Goal: Information Seeking & Learning: Learn about a topic

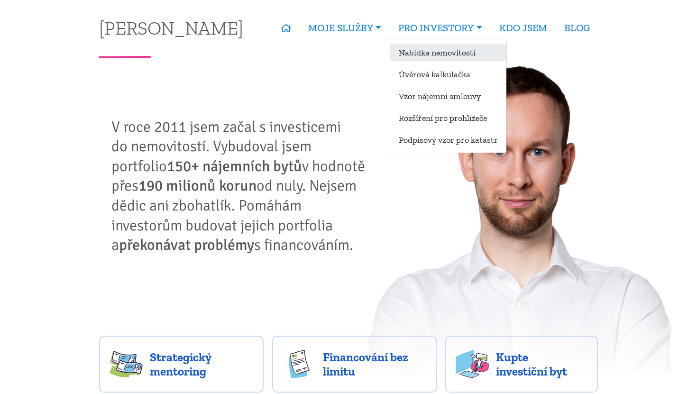
click at [424, 54] on link "Nabídka nemovitostí" at bounding box center [448, 53] width 116 height 18
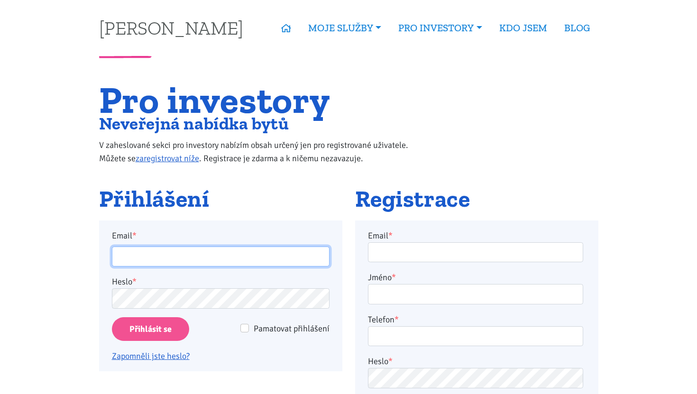
click at [211, 252] on input "Email *" at bounding box center [221, 257] width 218 height 20
type input "jaromir.pufler@gmail.com"
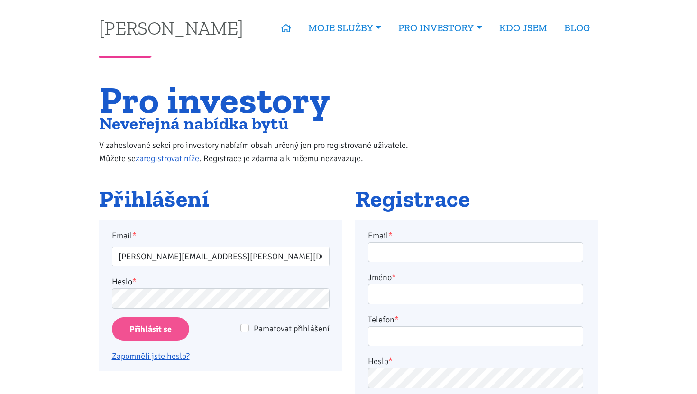
click at [272, 331] on span "Pamatovat přihlášení" at bounding box center [292, 328] width 76 height 10
click at [249, 331] on input "Pamatovat přihlášení" at bounding box center [244, 328] width 9 height 9
checkbox input "true"
click at [210, 260] on input "jaromir.pufler@gmail.com" at bounding box center [221, 257] width 218 height 20
click at [112, 317] on input "Přihlásit se" at bounding box center [150, 329] width 77 height 24
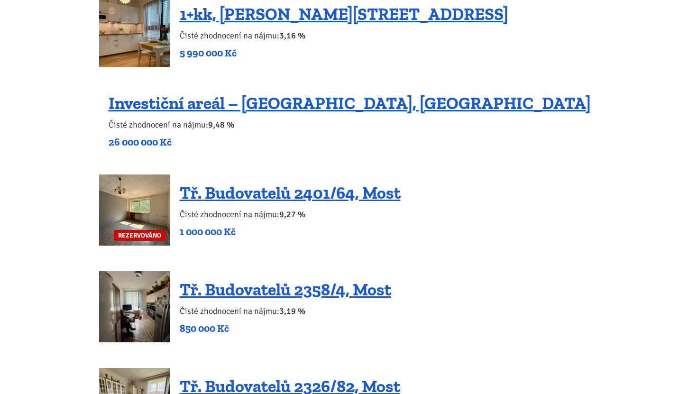
scroll to position [788, 0]
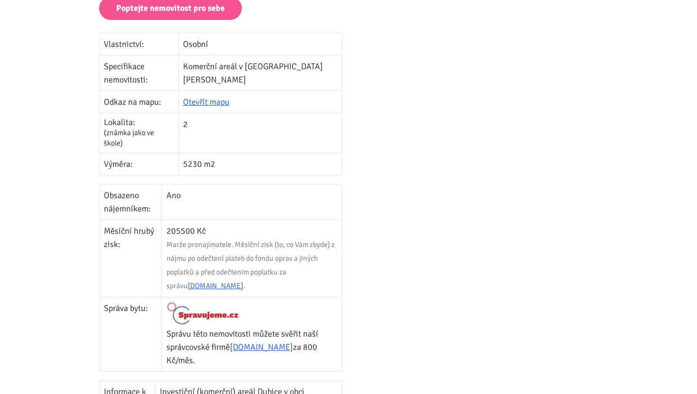
scroll to position [247, 0]
